Goal: Navigation & Orientation: Find specific page/section

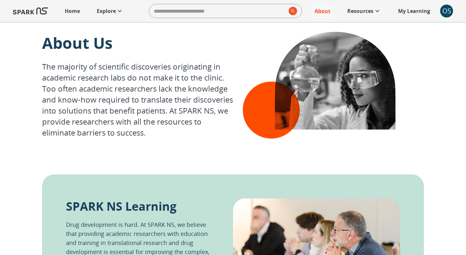
scroll to position [352, 0]
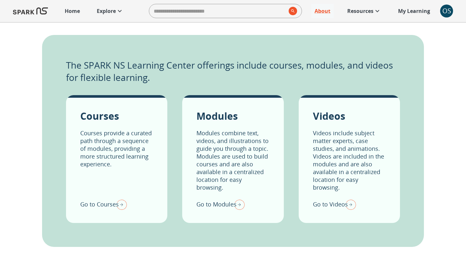
click at [77, 12] on p "Home" at bounding box center [72, 11] width 15 height 8
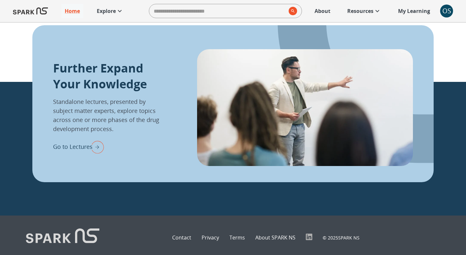
scroll to position [733, 0]
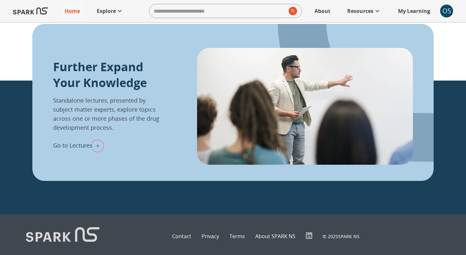
click at [95, 146] on img "Go to Lectures" at bounding box center [96, 145] width 16 height 17
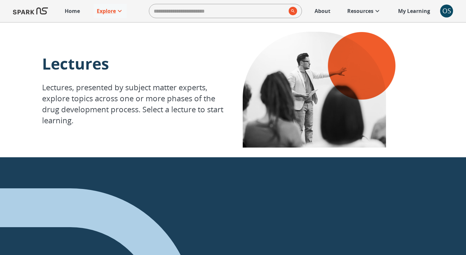
click at [324, 12] on p "About" at bounding box center [323, 11] width 16 height 8
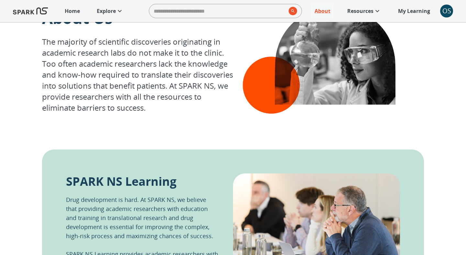
scroll to position [17, 0]
